Goal: Transaction & Acquisition: Purchase product/service

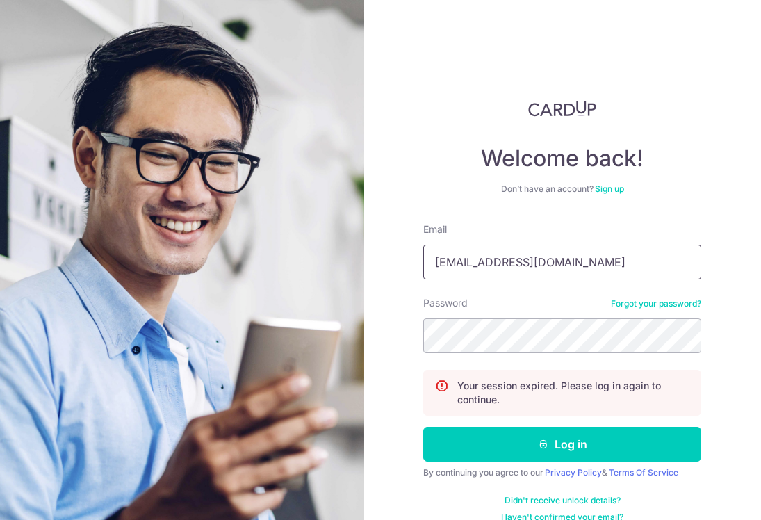
click at [546, 265] on input "[EMAIL_ADDRESS][DOMAIN_NAME]" at bounding box center [562, 262] width 278 height 35
type input "[PERSON_NAME][EMAIL_ADDRESS][DOMAIN_NAME]"
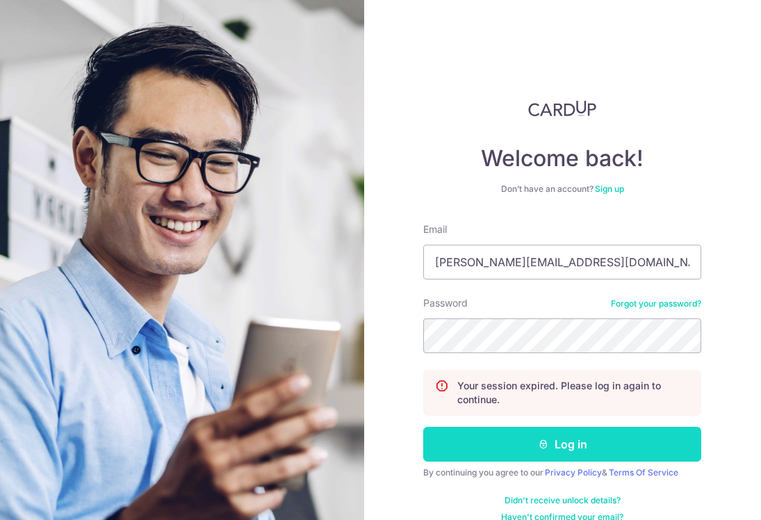
click at [538, 445] on icon "submit" at bounding box center [543, 443] width 11 height 11
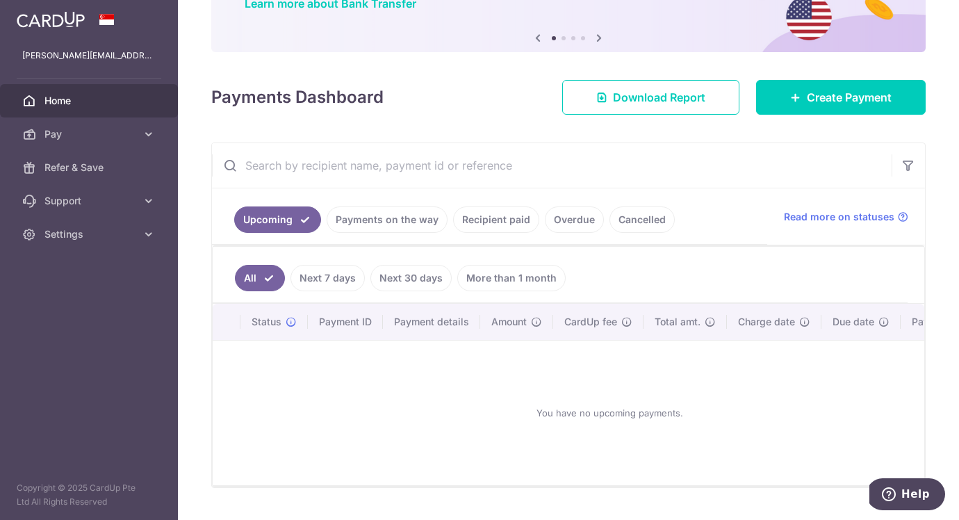
scroll to position [167, 0]
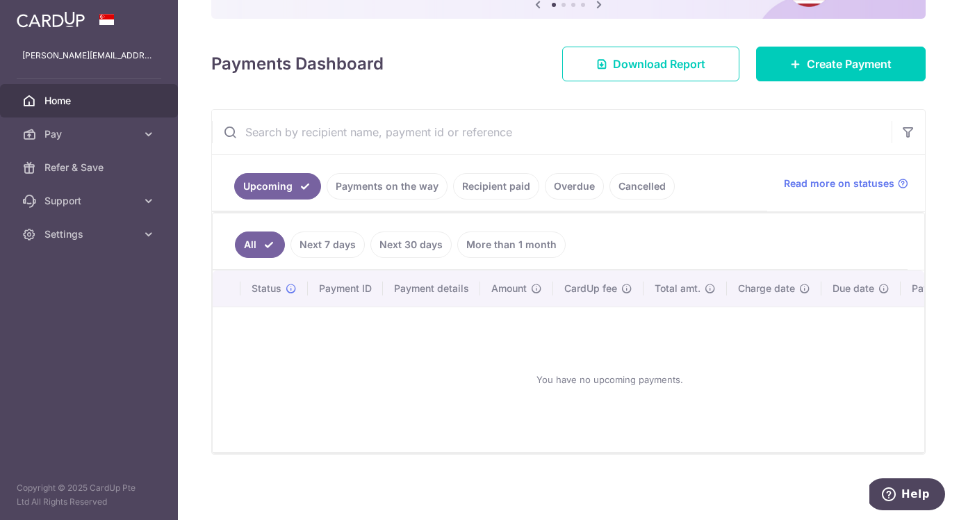
click at [523, 175] on link "Recipient paid" at bounding box center [496, 186] width 86 height 26
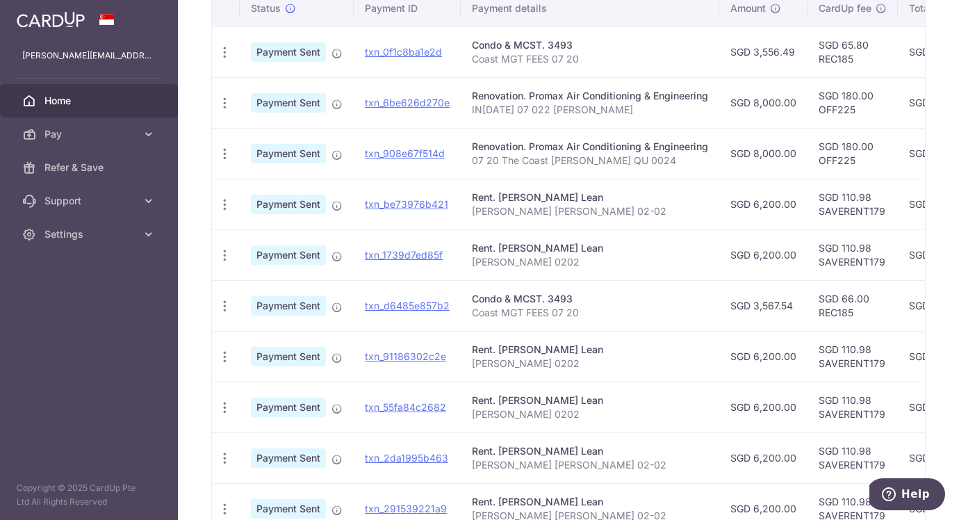
scroll to position [503, 0]
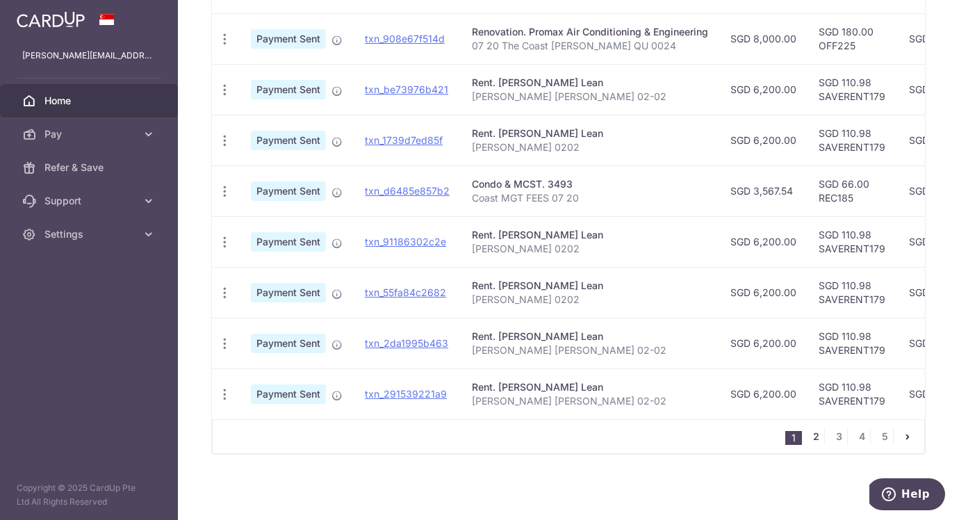
click at [760, 436] on link "2" at bounding box center [816, 436] width 17 height 17
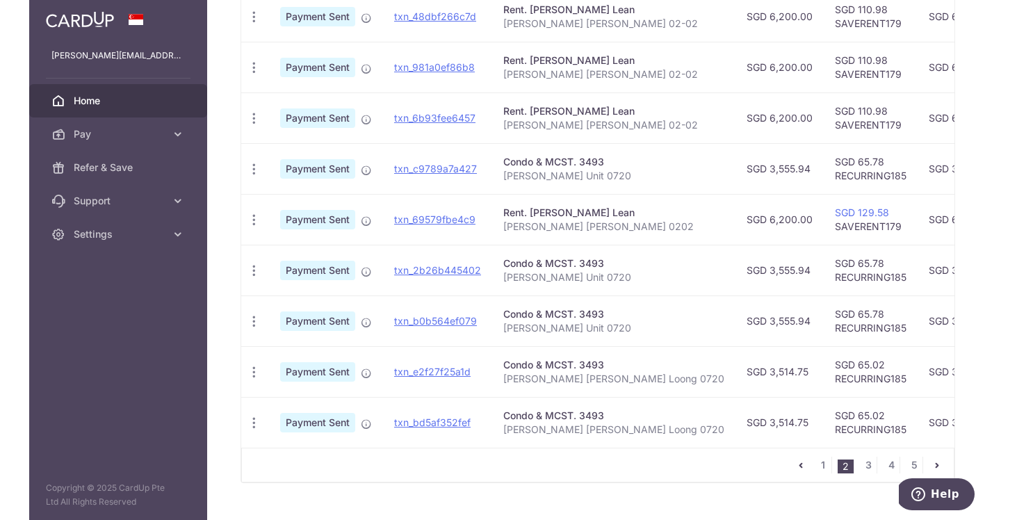
scroll to position [470, 0]
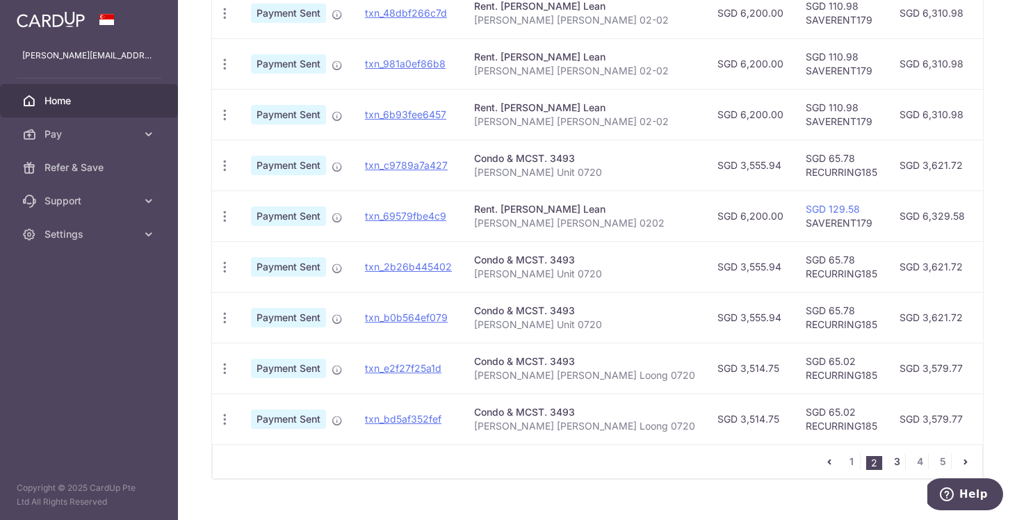
click at [760, 468] on link "3" at bounding box center [896, 461] width 17 height 17
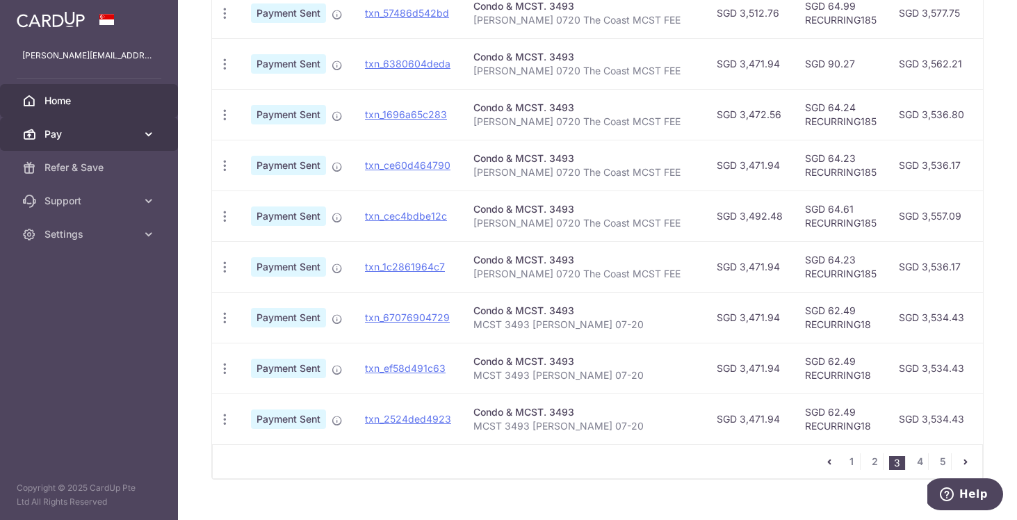
click at [106, 134] on span "Pay" at bounding box center [90, 134] width 92 height 14
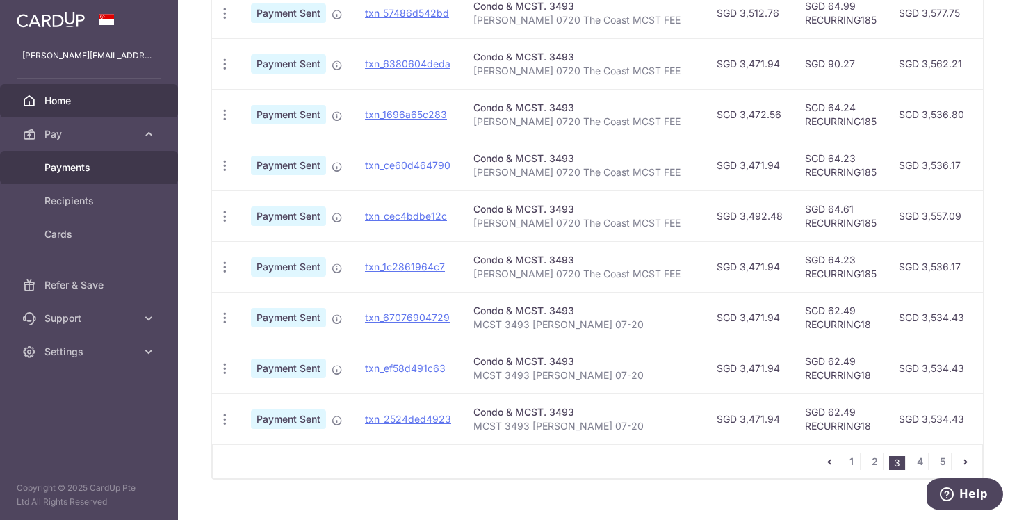
click at [100, 170] on span "Payments" at bounding box center [90, 168] width 92 height 14
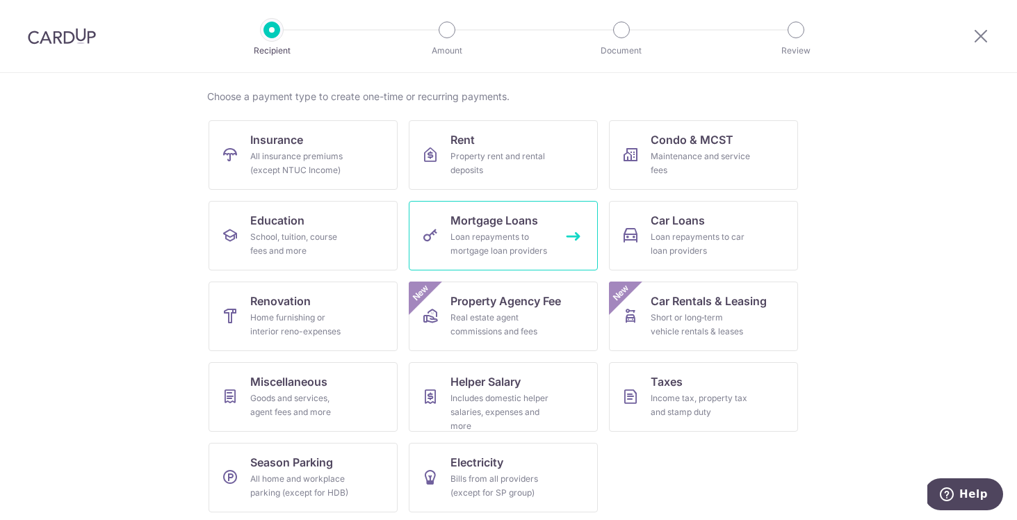
scroll to position [99, 0]
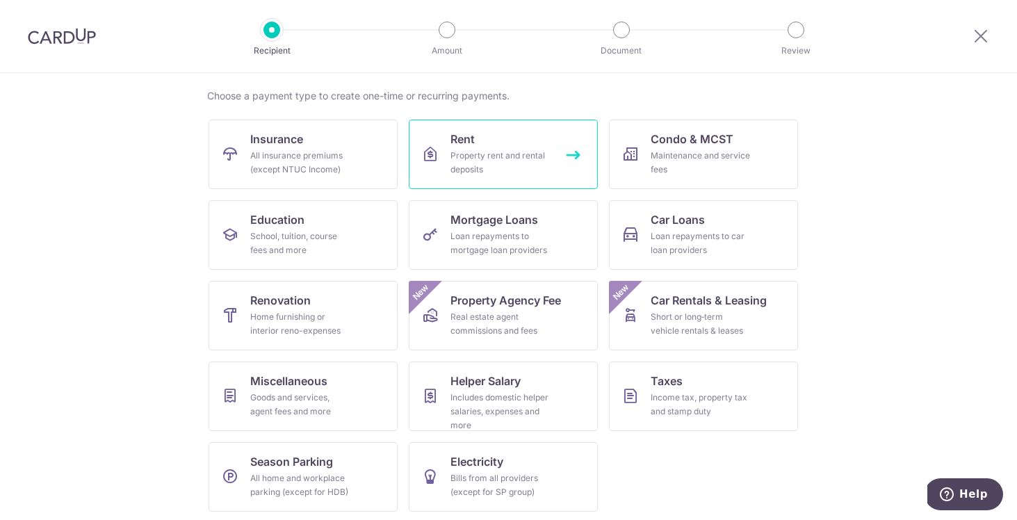
click at [530, 147] on link "Rent Property rent and rental deposits" at bounding box center [503, 154] width 189 height 69
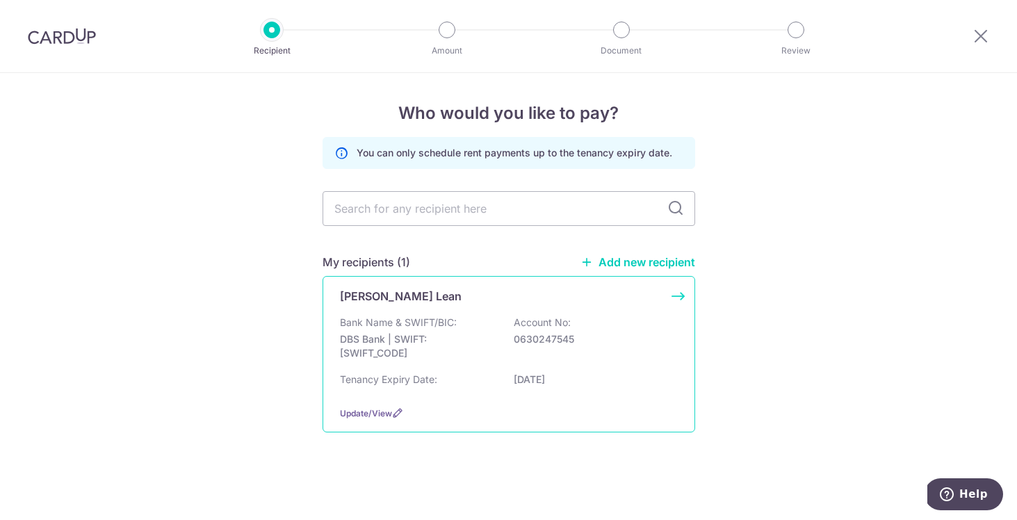
click at [433, 312] on div "Teng Kooi Lean Bank Name & SWIFT/BIC: DBS Bank | SWIFT: DBSSSGSGXXX Account No:…" at bounding box center [508, 354] width 372 height 156
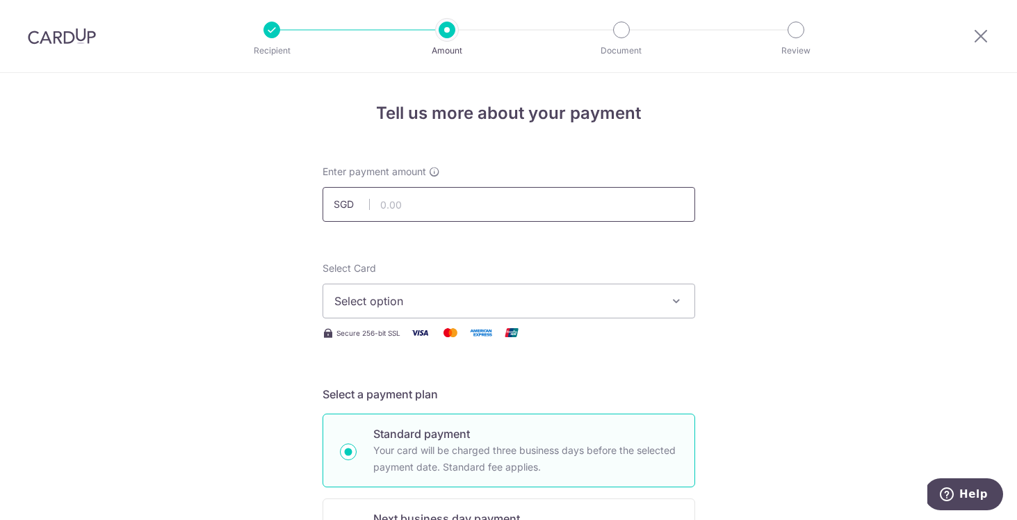
click at [429, 213] on input "text" at bounding box center [508, 204] width 372 height 35
type input "6,200.00"
click at [349, 293] on span "Select option" at bounding box center [496, 301] width 324 height 17
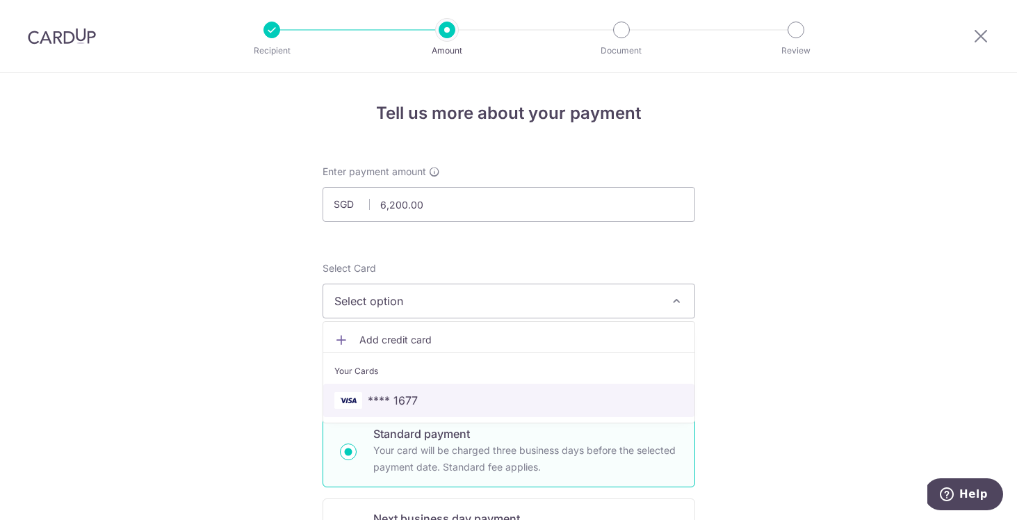
click at [397, 396] on span "**** 1677" at bounding box center [393, 400] width 50 height 17
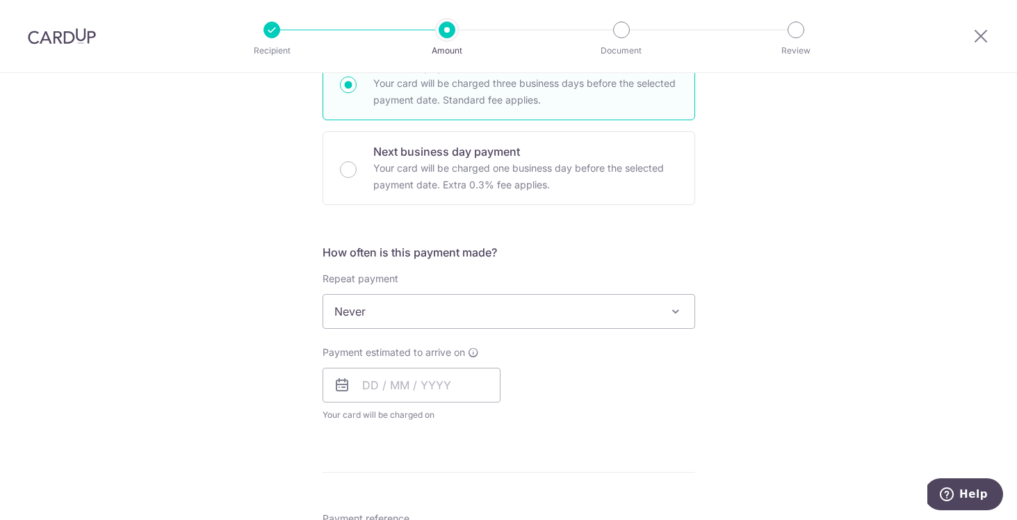
scroll to position [379, 0]
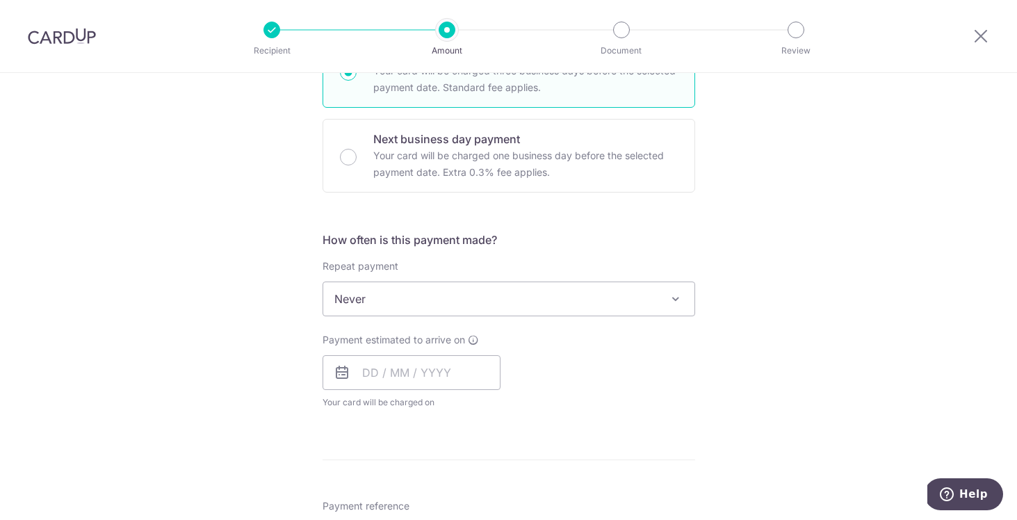
click at [372, 352] on div "Payment estimated to arrive on Your card will be charged on for the first payme…" at bounding box center [411, 371] width 178 height 76
click at [370, 377] on input "text" at bounding box center [411, 372] width 178 height 35
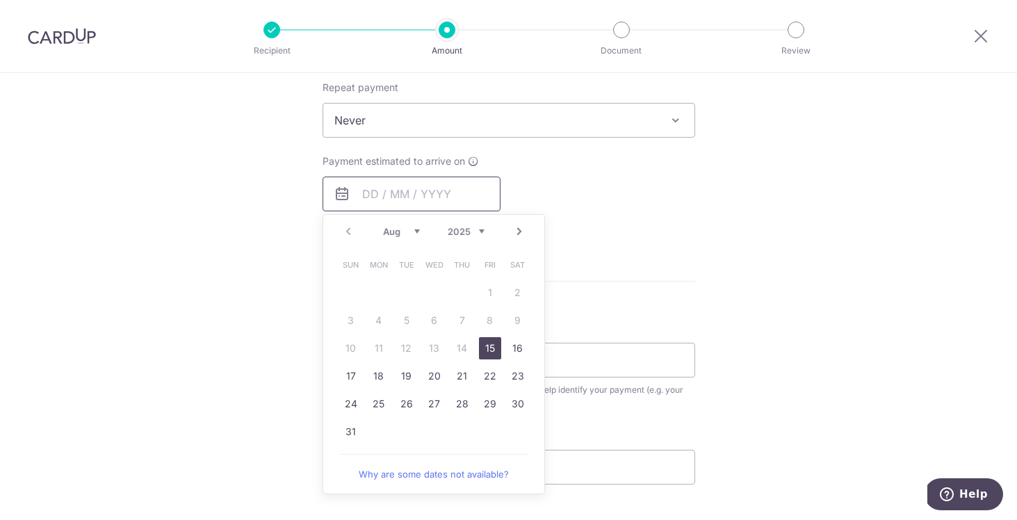
scroll to position [571, 0]
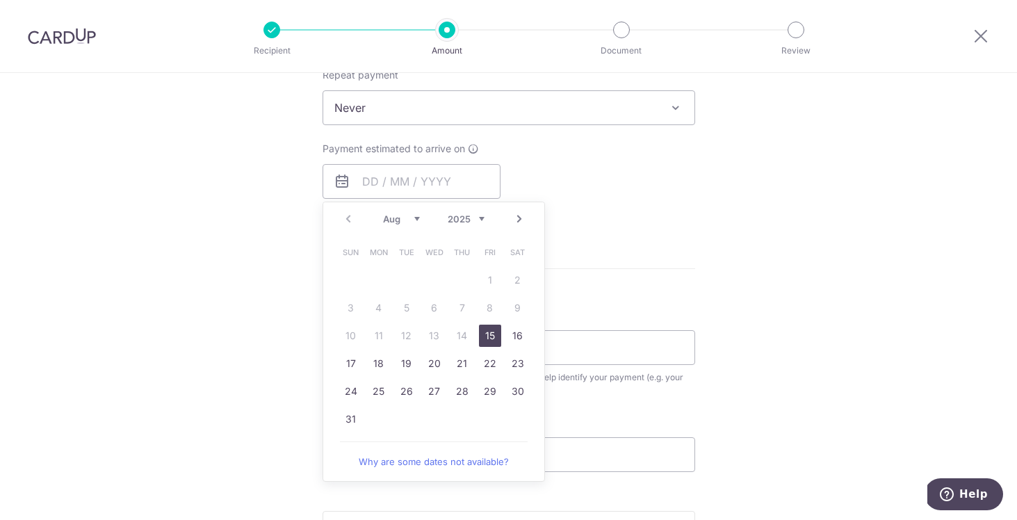
click at [486, 336] on link "15" at bounding box center [490, 336] width 22 height 22
type input "[DATE]"
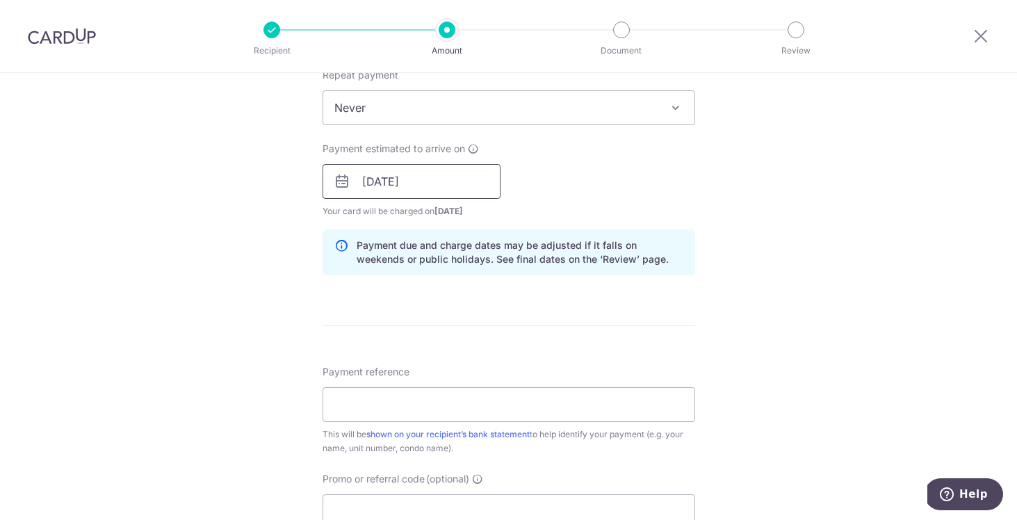
click at [474, 183] on input "[DATE]" at bounding box center [411, 181] width 178 height 35
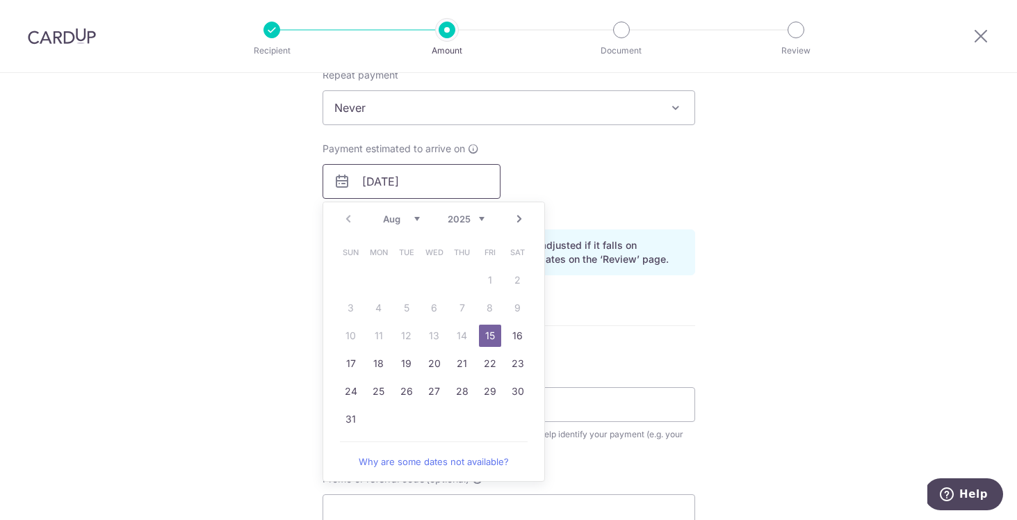
click at [474, 183] on input "[DATE]" at bounding box center [411, 181] width 178 height 35
click at [588, 174] on div "Payment estimated to arrive on 15/08/2025 Prev Next Aug Sep Oct Nov Dec 2025 20…" at bounding box center [508, 180] width 389 height 76
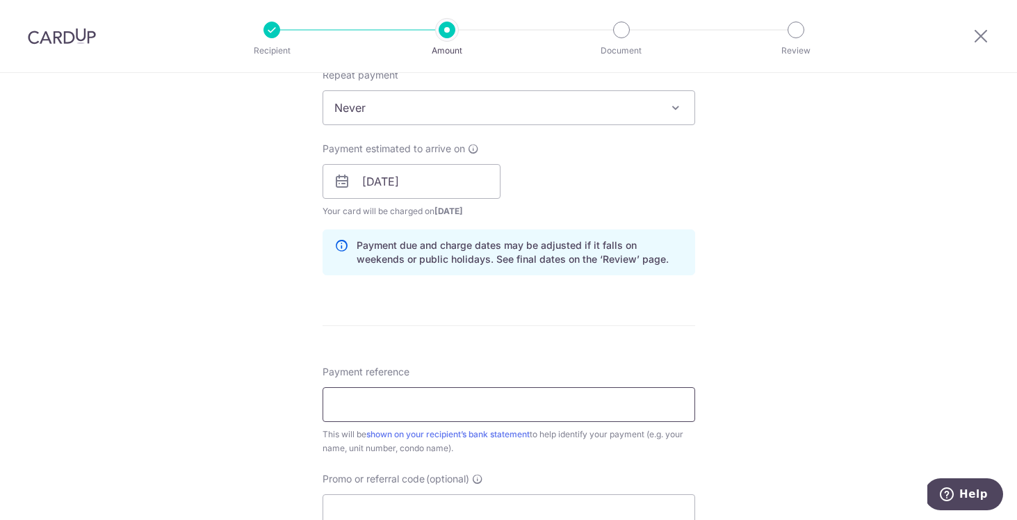
click at [418, 409] on input "Payment reference" at bounding box center [508, 404] width 372 height 35
click at [388, 402] on input "Payment reference" at bounding box center [508, 404] width 372 height 35
type input "A"
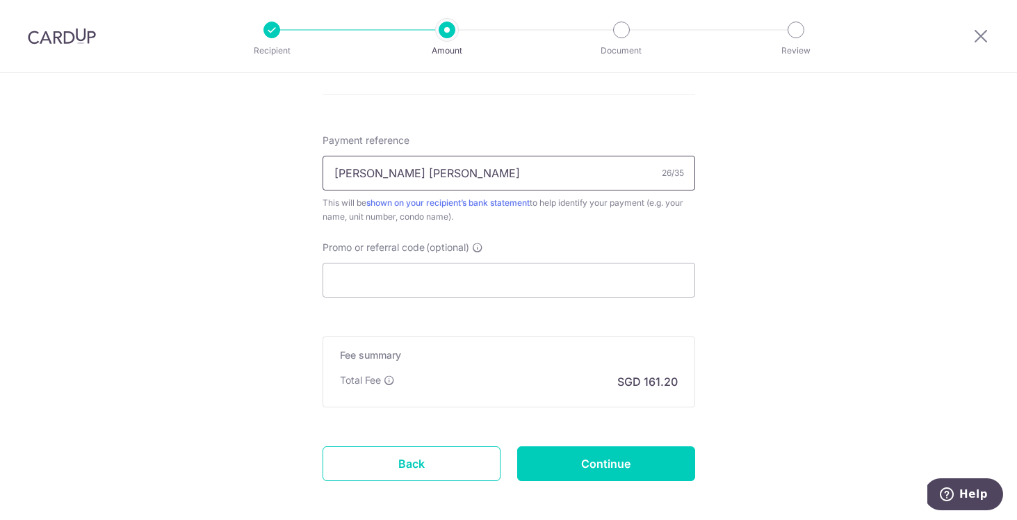
scroll to position [821, 0]
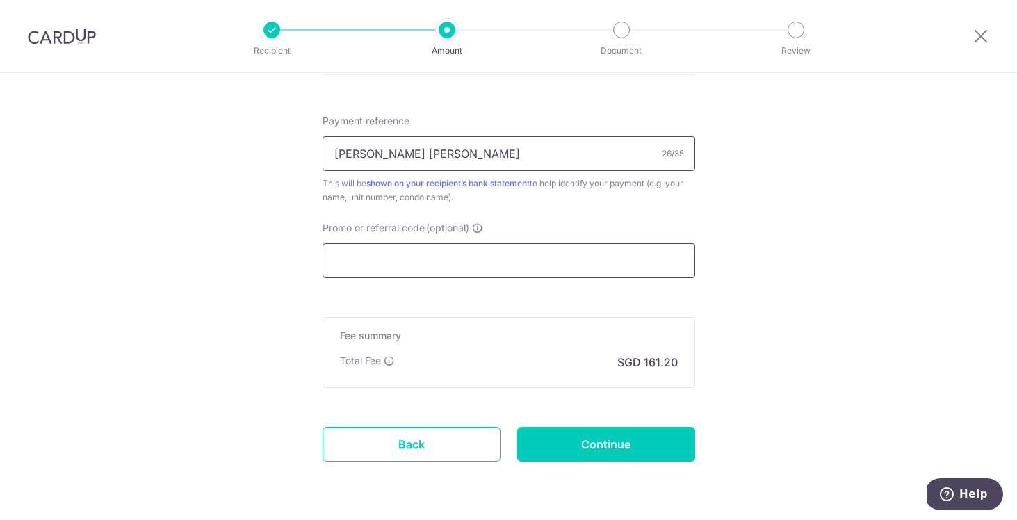
type input "[PERSON_NAME] [PERSON_NAME]"
click at [500, 276] on input "Promo or referral code (optional)" at bounding box center [508, 260] width 372 height 35
click at [501, 259] on input "Promo or referral code (optional)" at bounding box center [508, 260] width 372 height 35
click at [500, 259] on input "Promo or referral code (optional)" at bounding box center [508, 260] width 372 height 35
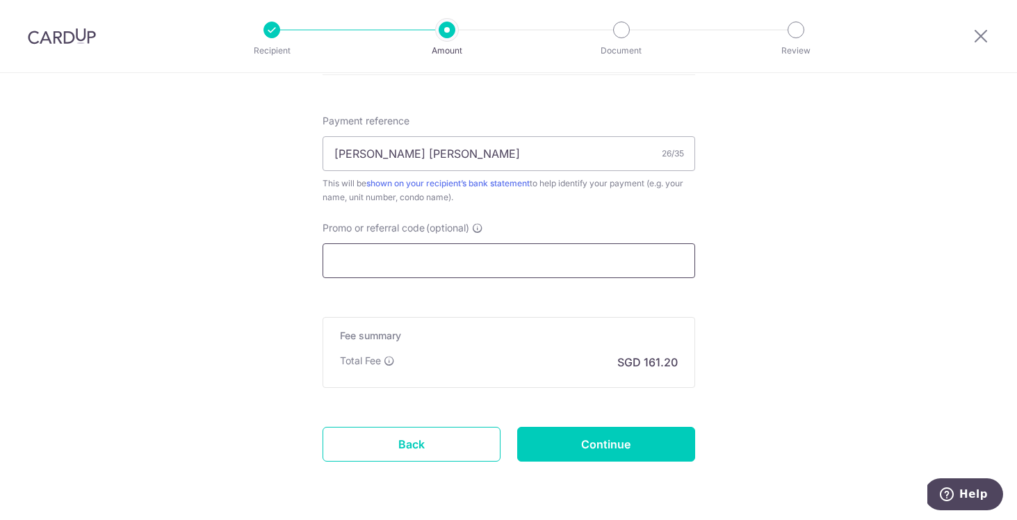
paste input "SAVERENT179"
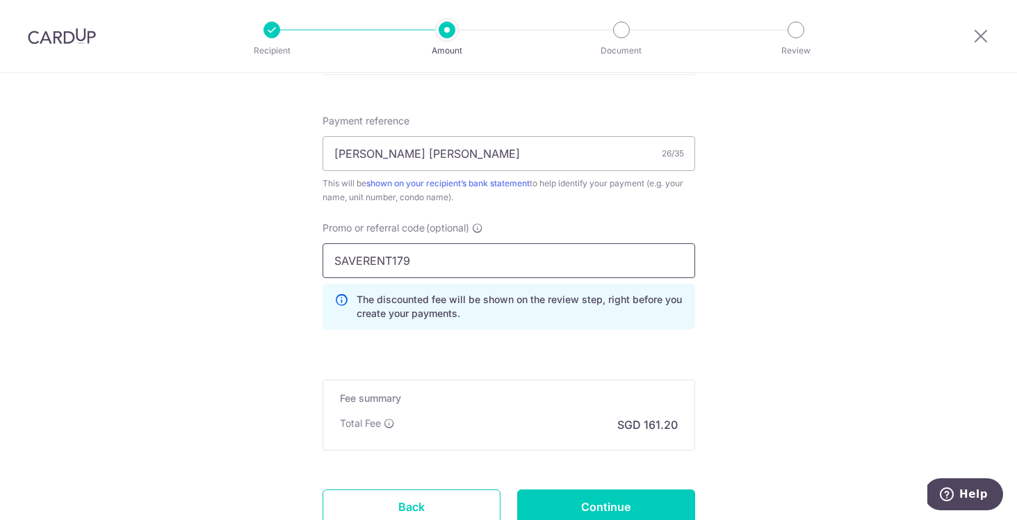
type input "SAVERENT179"
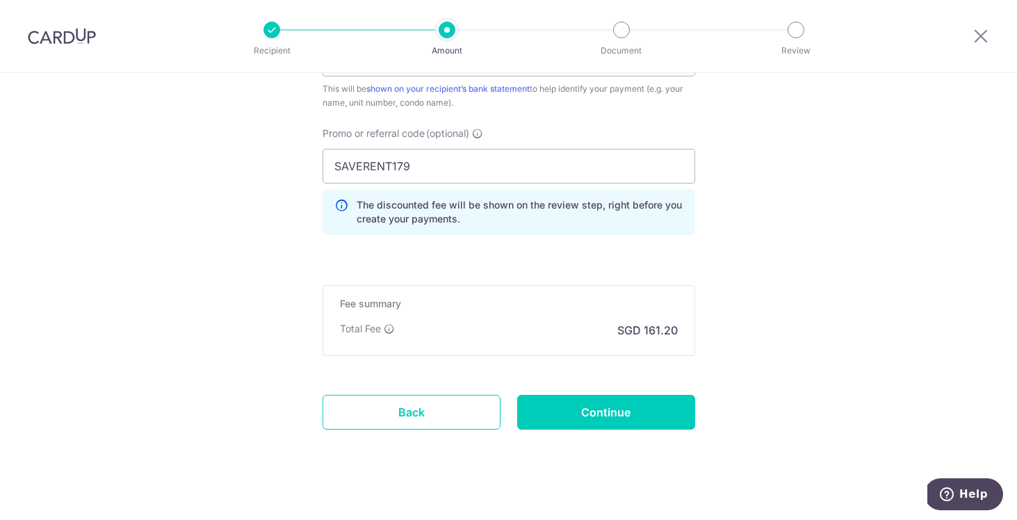
scroll to position [930, 0]
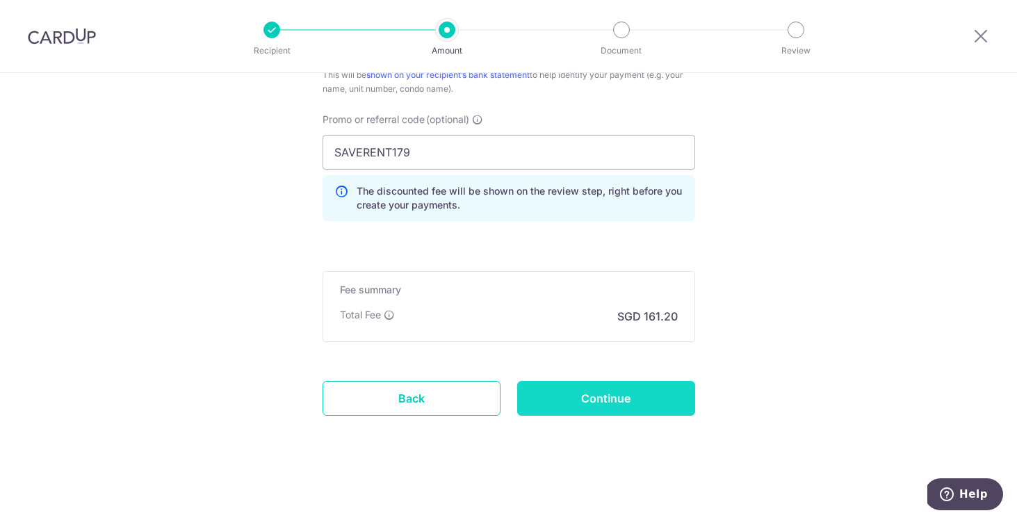
click at [628, 408] on input "Continue" at bounding box center [606, 398] width 178 height 35
type input "Create Schedule"
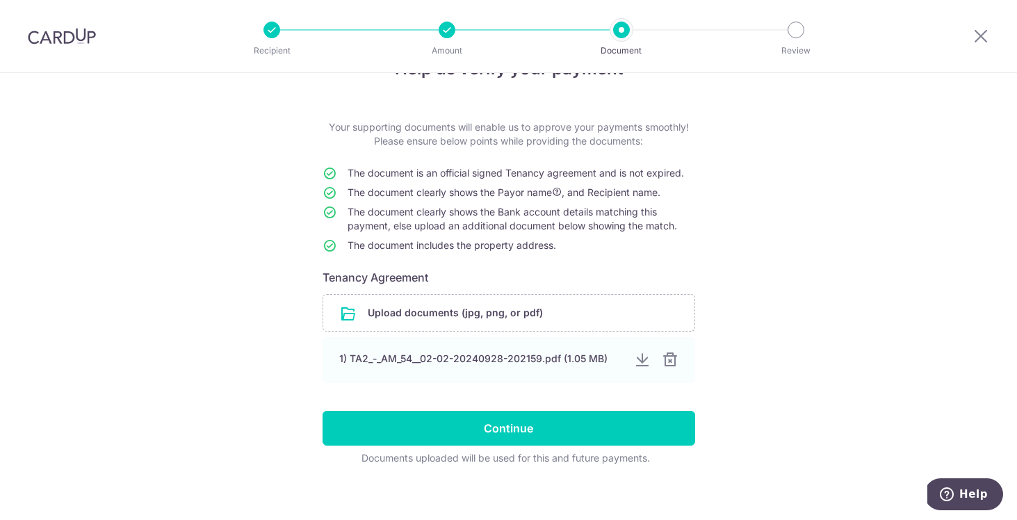
scroll to position [55, 0]
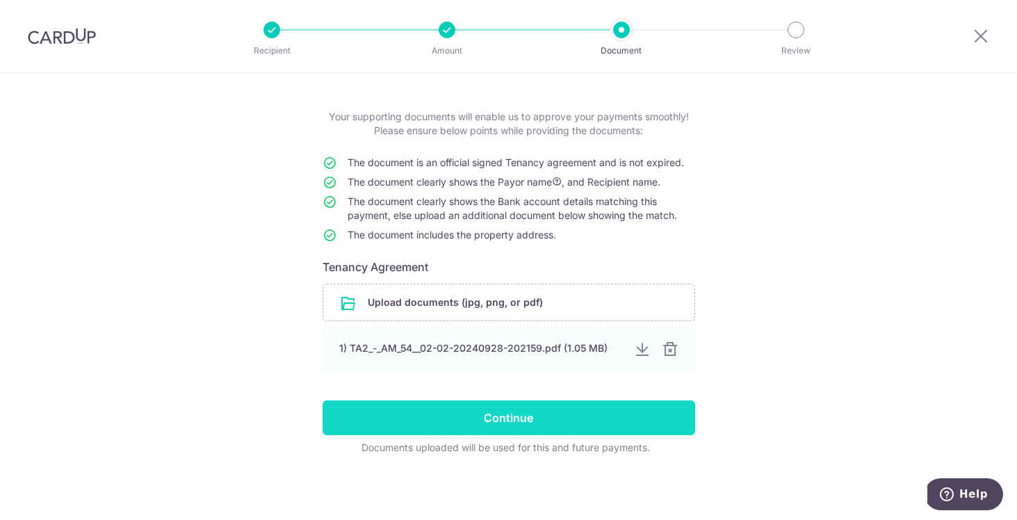
click at [556, 424] on input "Continue" at bounding box center [508, 417] width 372 height 35
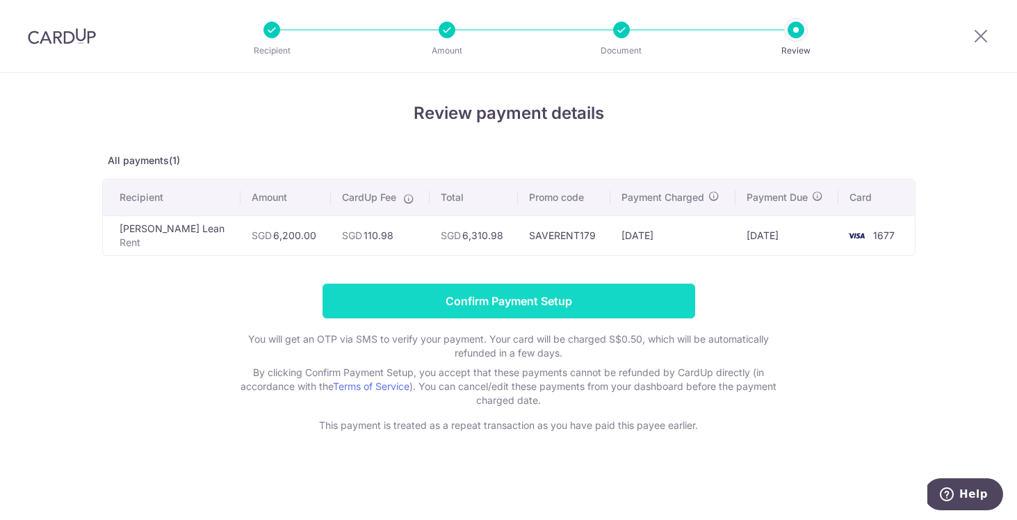
click at [516, 302] on input "Confirm Payment Setup" at bounding box center [508, 301] width 372 height 35
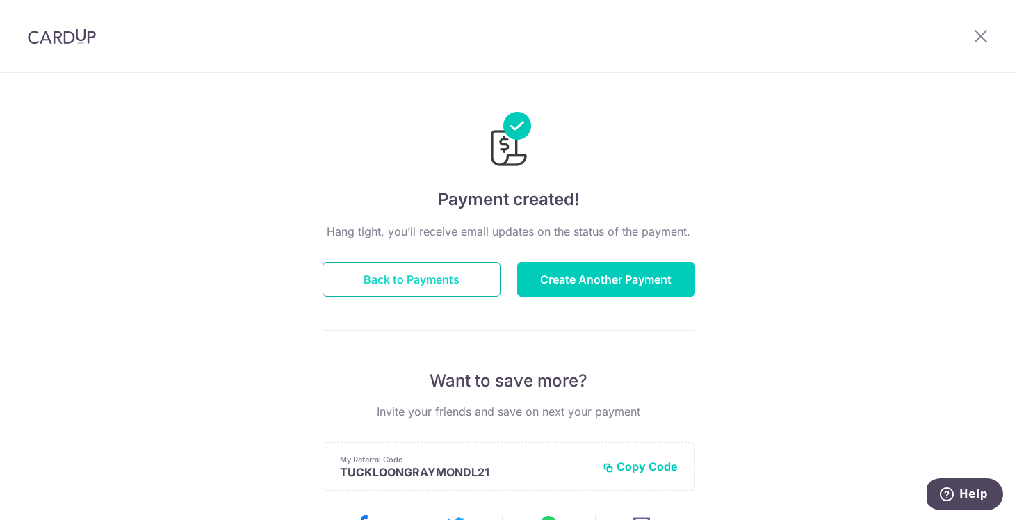
click at [415, 279] on button "Back to Payments" at bounding box center [411, 279] width 178 height 35
